Goal: Information Seeking & Learning: Learn about a topic

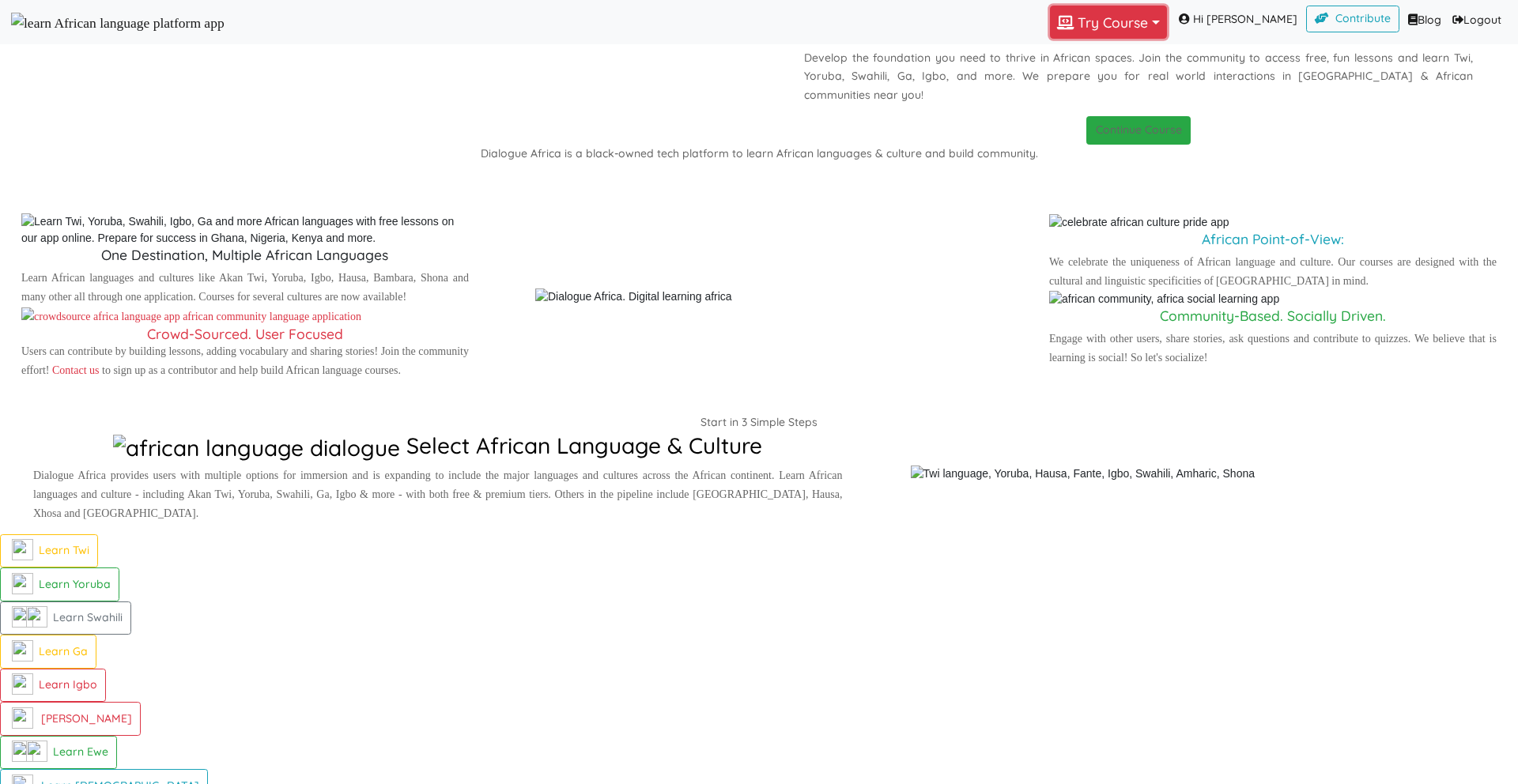
click at [1105, 34] on button "Try Course Toggle Dropdown" at bounding box center [1109, 22] width 117 height 33
click at [1097, 142] on link "GA" at bounding box center [1106, 129] width 109 height 24
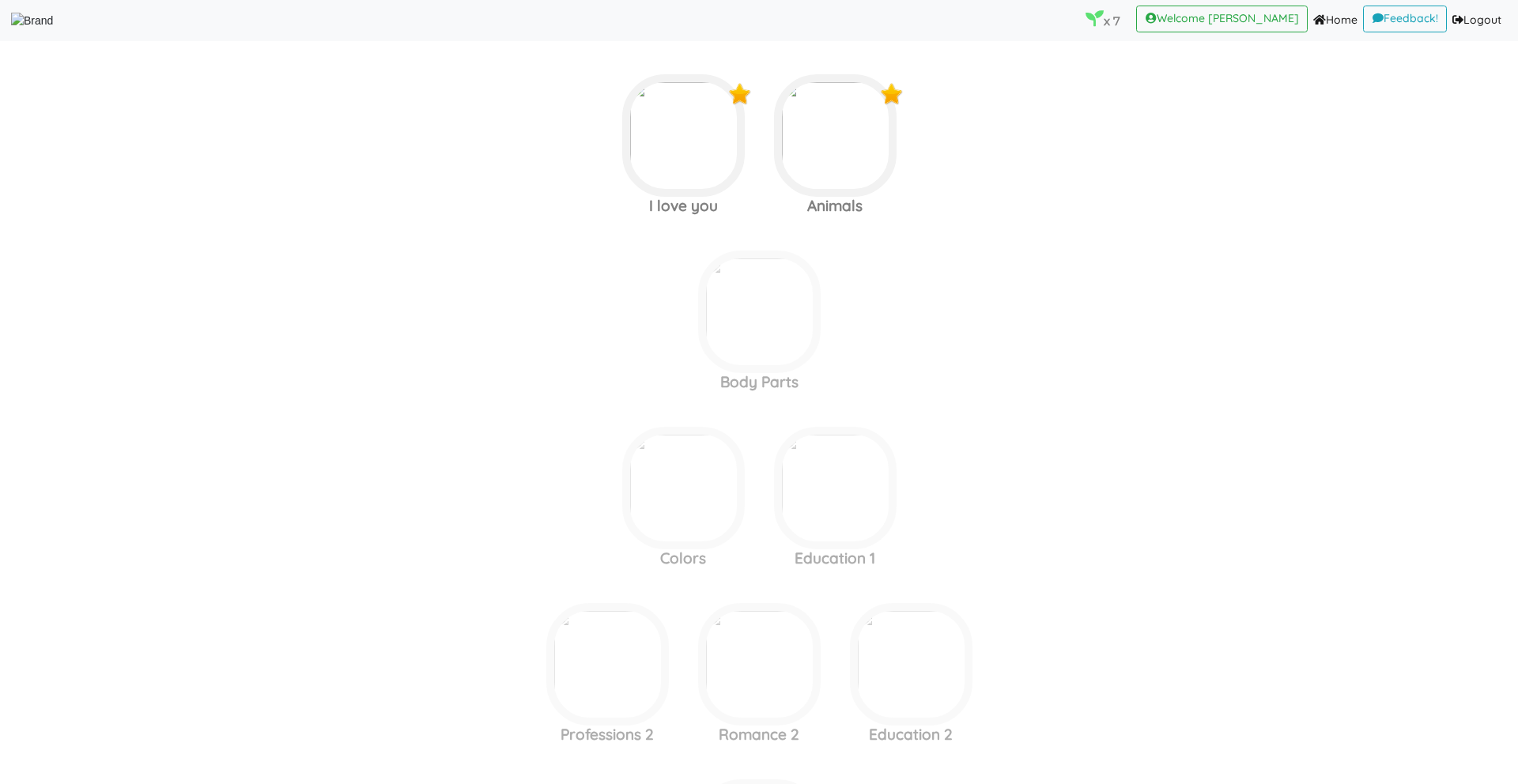
scroll to position [1467, 0]
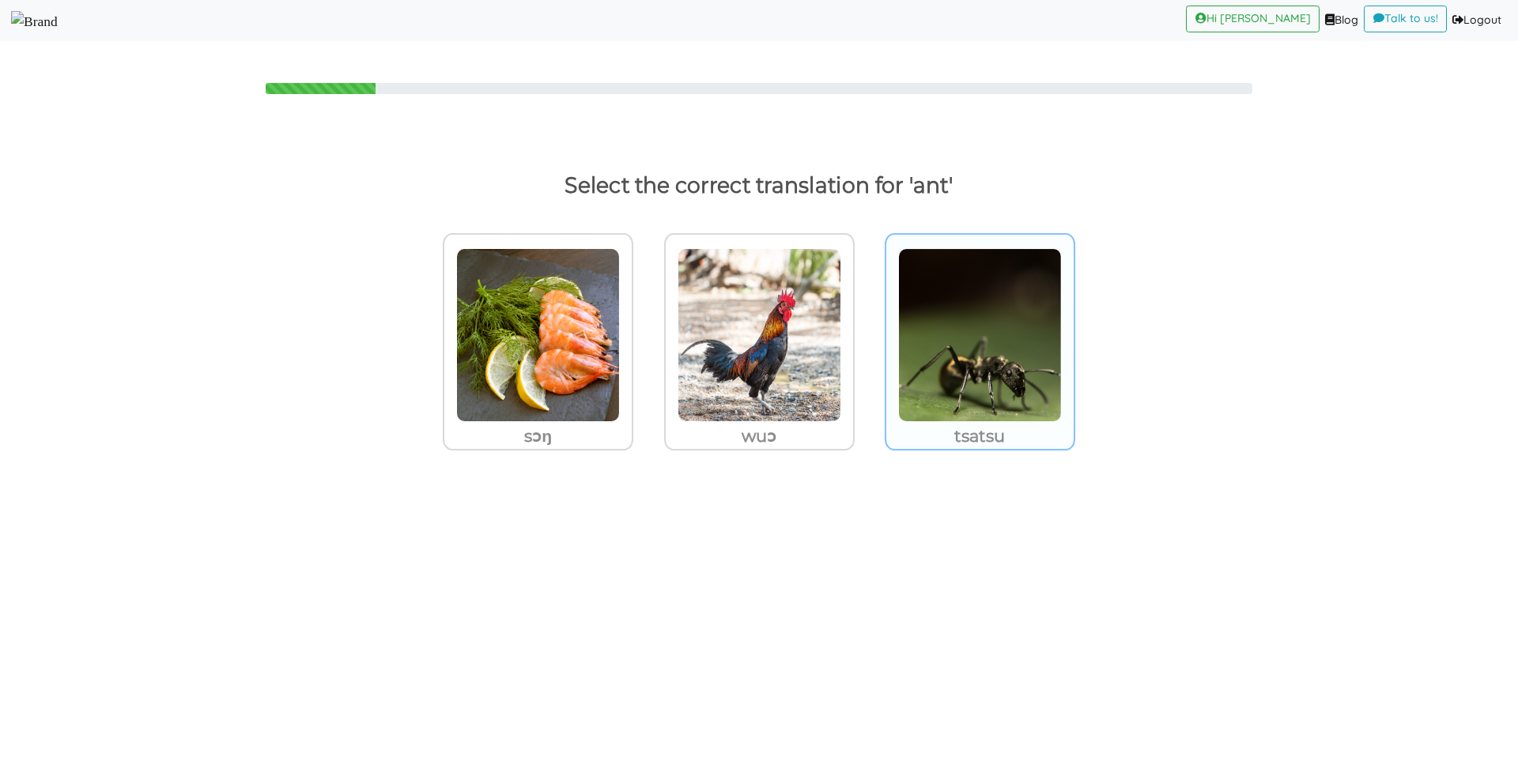
click at [620, 375] on img at bounding box center [538, 335] width 164 height 174
click at [644, 331] on input "tsatsu" at bounding box center [638, 325] width 12 height 12
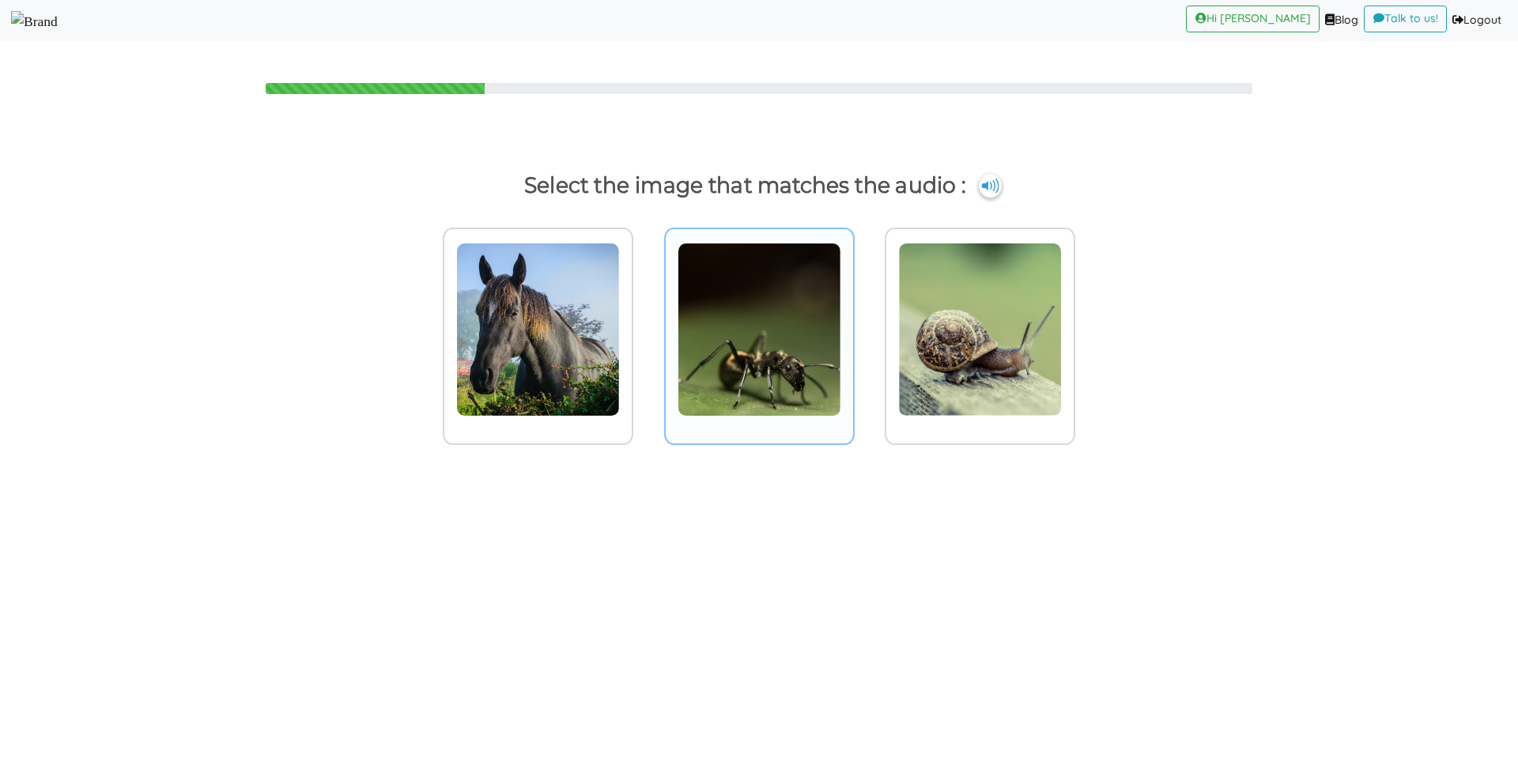
click at [620, 332] on img at bounding box center [538, 329] width 164 height 174
click at [644, 325] on input "radio" at bounding box center [638, 319] width 12 height 12
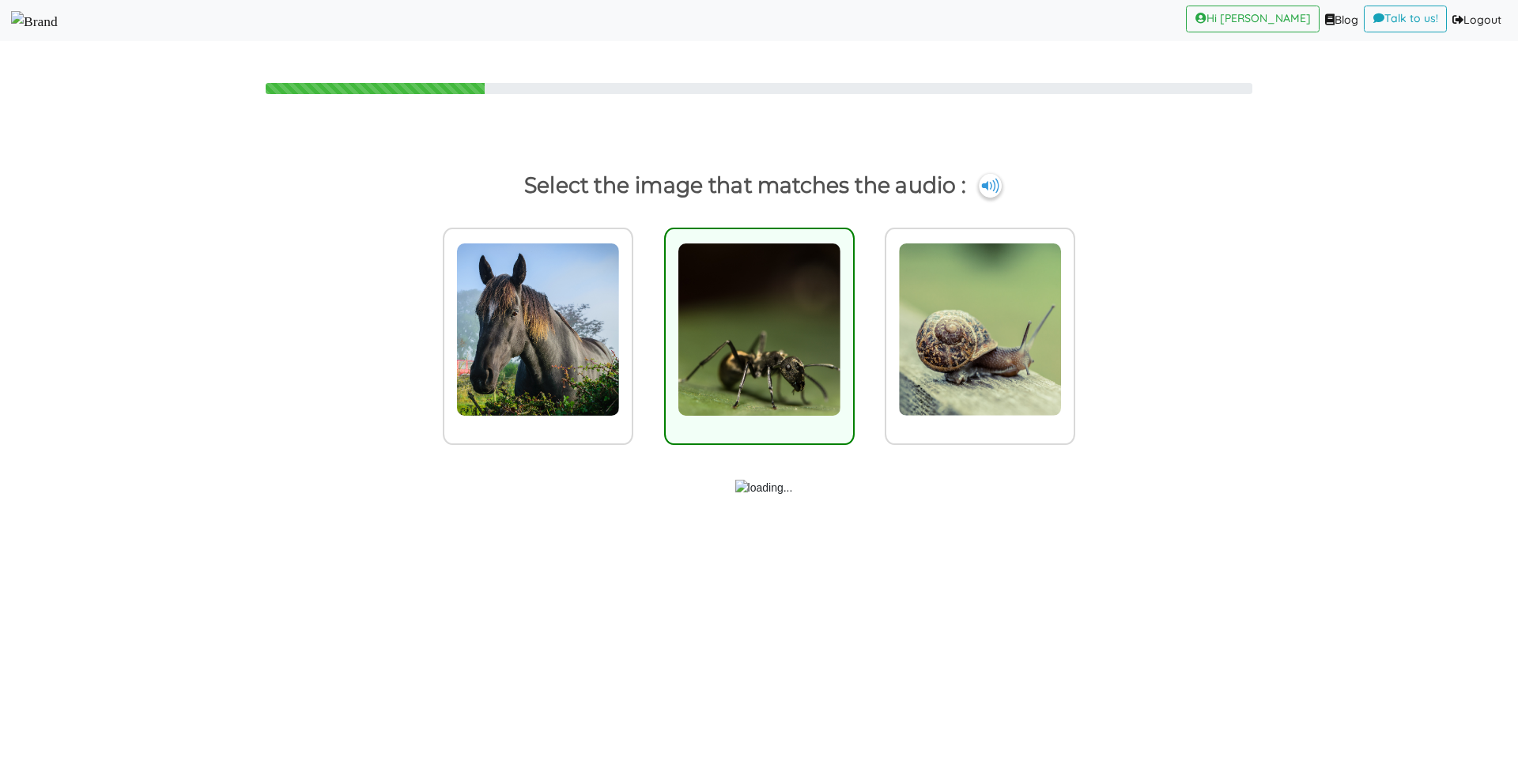
click at [58, 19] on img at bounding box center [34, 21] width 47 height 21
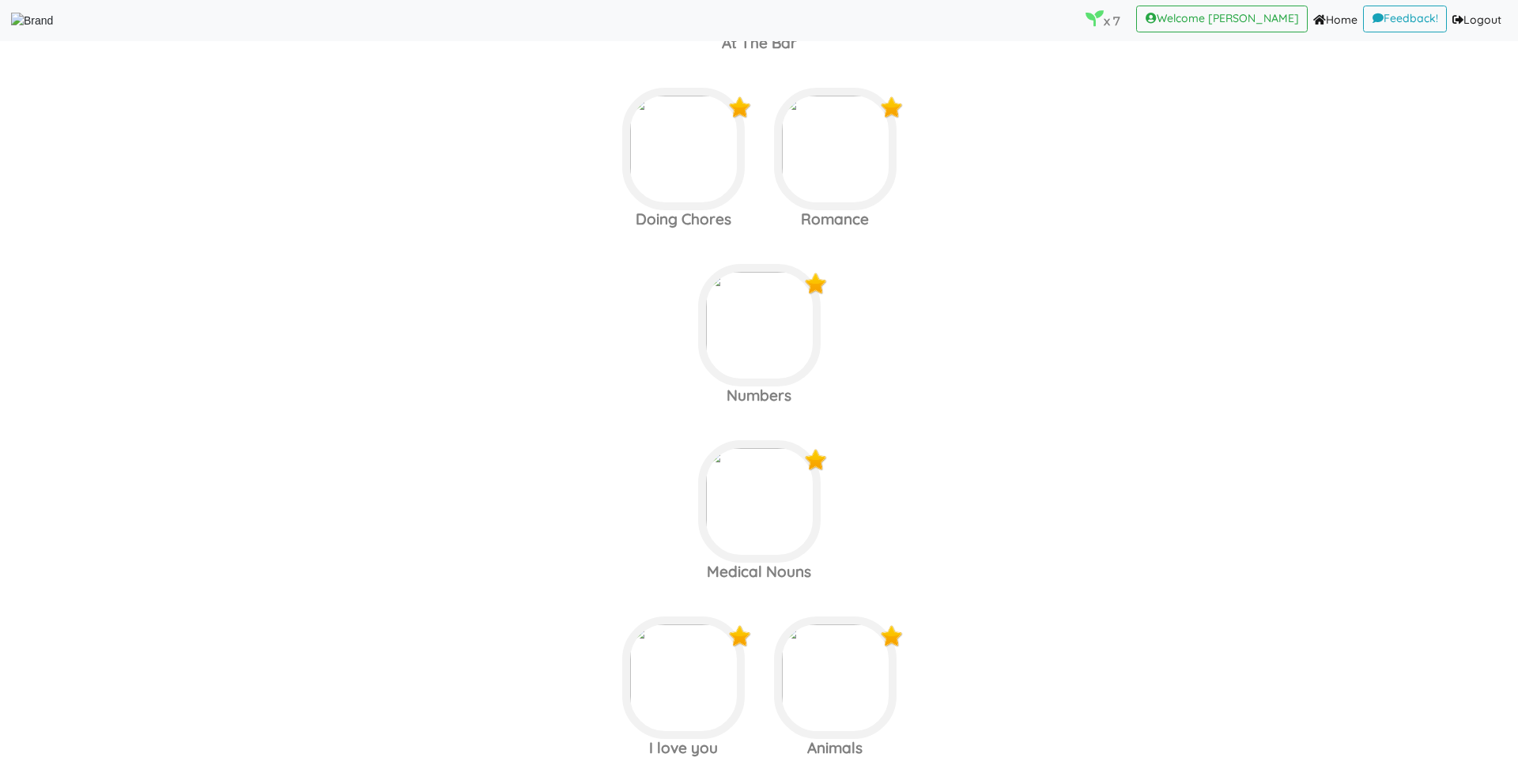
scroll to position [1428, 0]
